Goal: Check status: Check status

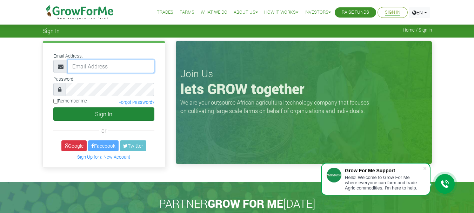
type input "[EMAIL_ADDRESS][DOMAIN_NAME]"
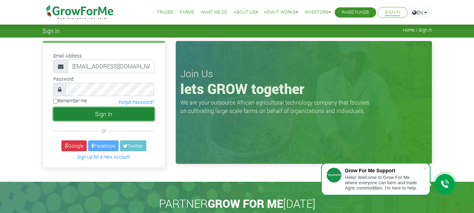
click at [103, 115] on button "Sign In" at bounding box center [103, 113] width 101 height 13
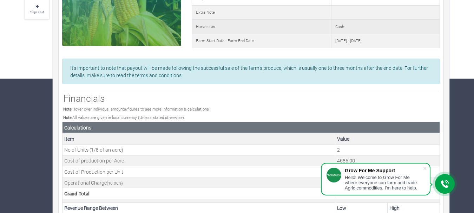
scroll to position [86, 0]
